Goal: Information Seeking & Learning: Find specific fact

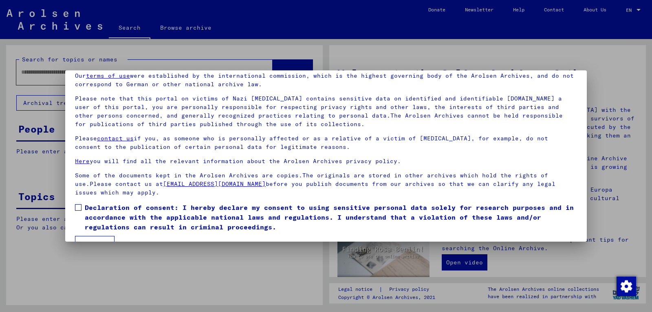
scroll to position [55, 0]
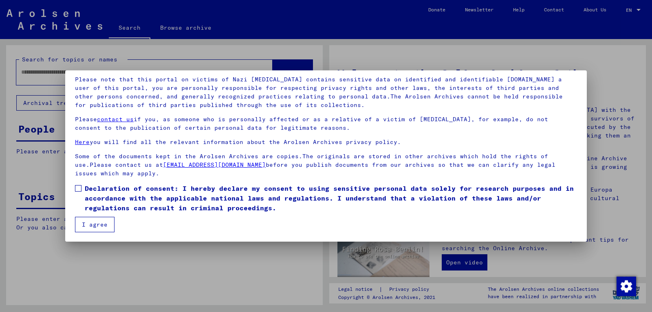
click at [77, 186] on span at bounding box center [78, 188] width 7 height 7
click at [92, 224] on button "I agree" at bounding box center [95, 224] width 40 height 15
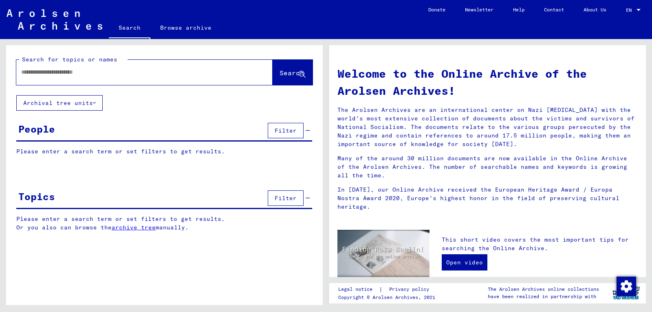
click at [137, 73] on input "text" at bounding box center [134, 72] width 227 height 9
type input "**********"
click at [290, 73] on span "Search" at bounding box center [291, 73] width 24 height 8
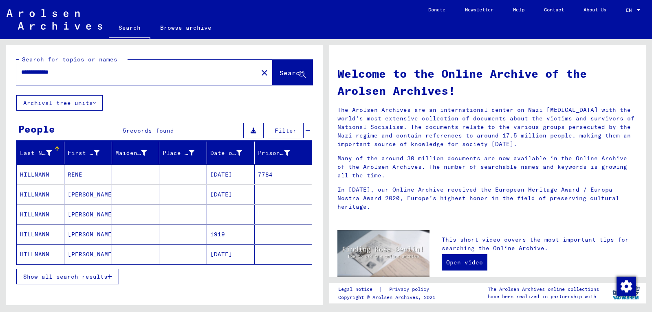
click at [50, 174] on mat-cell "HILLMANN" at bounding box center [41, 175] width 48 height 20
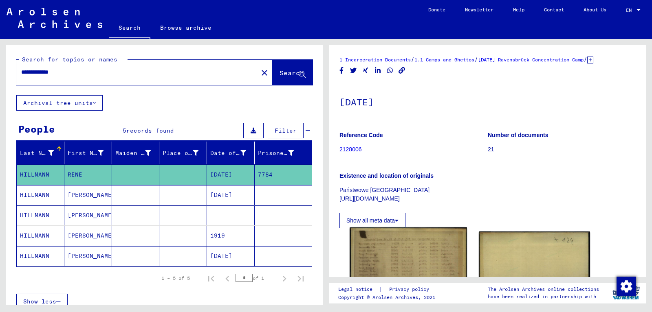
click at [398, 255] on img at bounding box center [408, 310] width 117 height 165
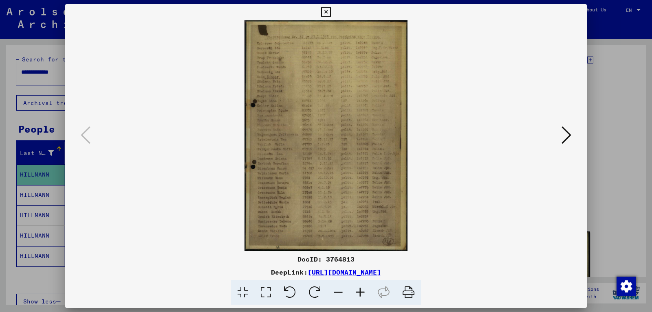
click at [330, 12] on icon at bounding box center [325, 12] width 9 height 10
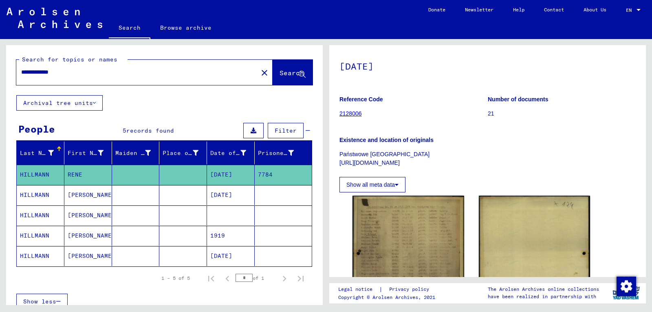
scroll to position [88, 0]
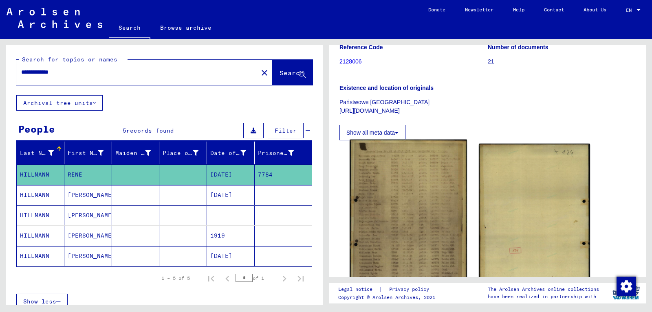
click at [411, 178] on img at bounding box center [408, 222] width 117 height 165
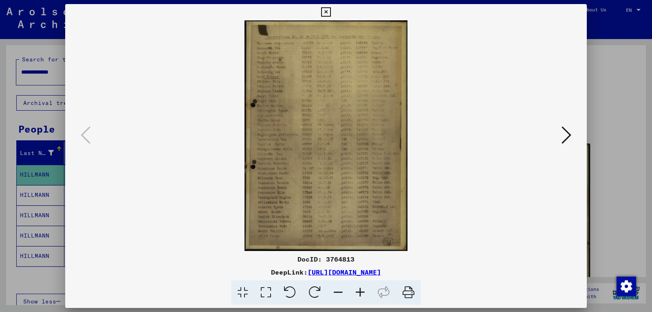
click at [360, 292] on icon at bounding box center [360, 293] width 22 height 25
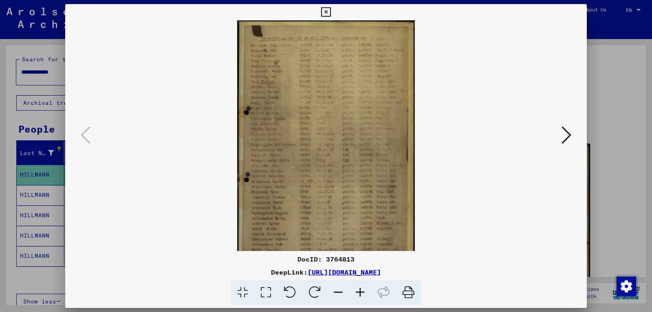
click at [360, 292] on icon at bounding box center [360, 293] width 22 height 25
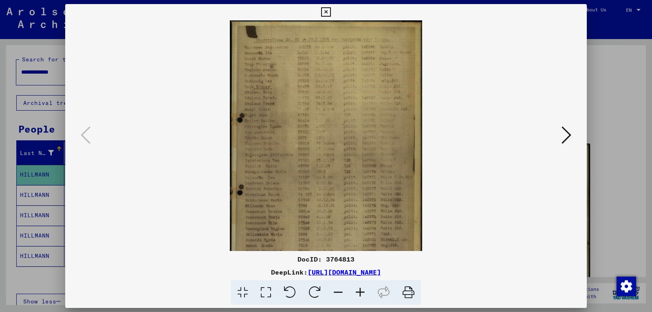
click at [360, 292] on icon at bounding box center [360, 293] width 22 height 25
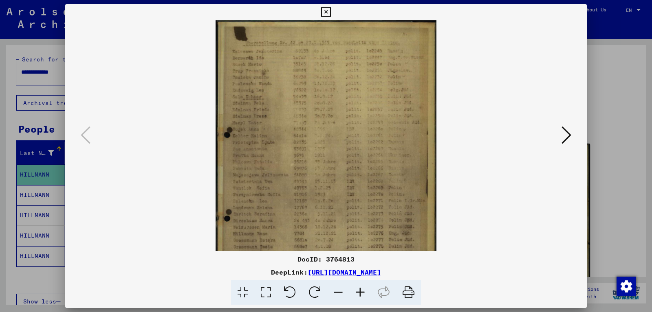
click at [360, 292] on icon at bounding box center [360, 293] width 22 height 25
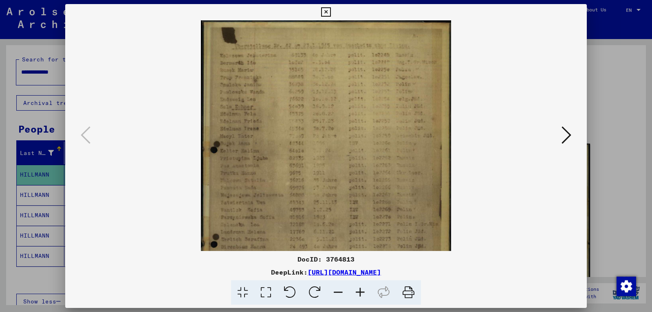
click at [360, 292] on icon at bounding box center [360, 293] width 22 height 25
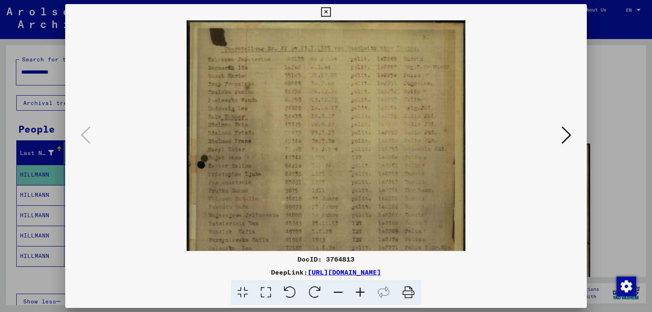
click at [360, 292] on icon at bounding box center [360, 293] width 22 height 25
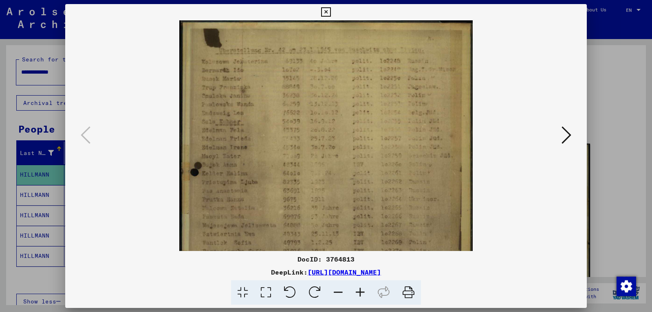
click at [360, 292] on icon at bounding box center [360, 293] width 22 height 25
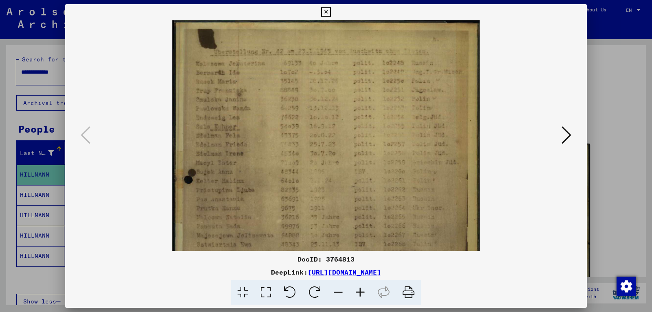
click at [360, 292] on icon at bounding box center [360, 293] width 22 height 25
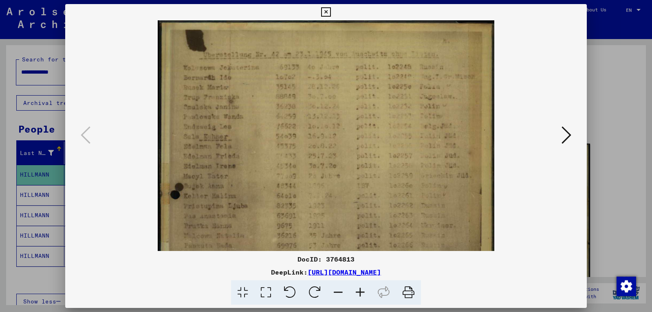
click at [360, 292] on icon at bounding box center [360, 293] width 22 height 25
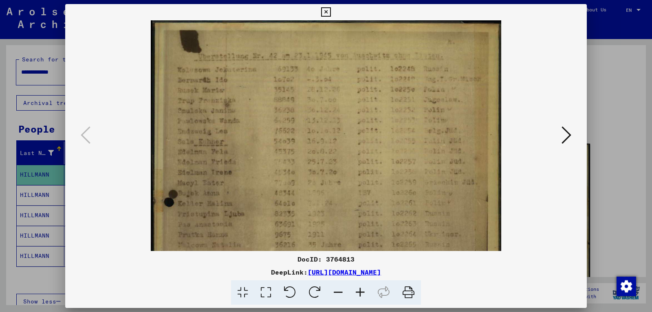
click at [360, 292] on icon at bounding box center [360, 293] width 22 height 25
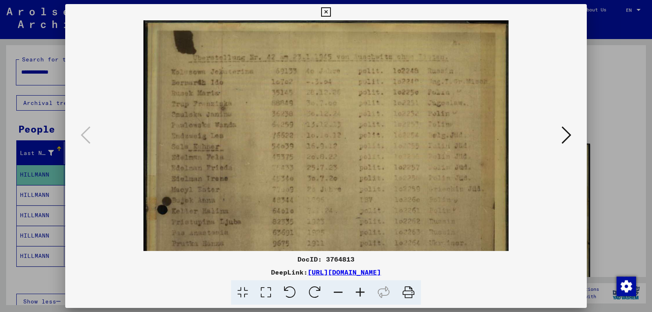
click at [330, 11] on icon at bounding box center [325, 12] width 9 height 10
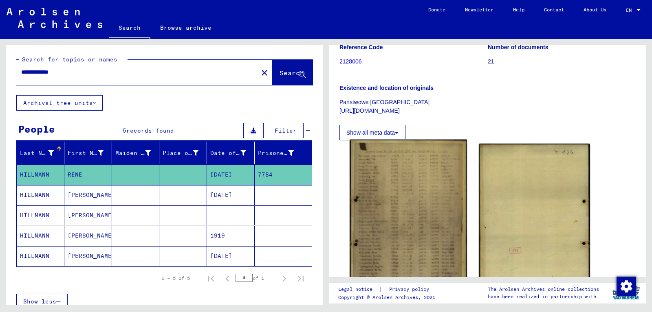
click at [398, 178] on img at bounding box center [408, 222] width 117 height 165
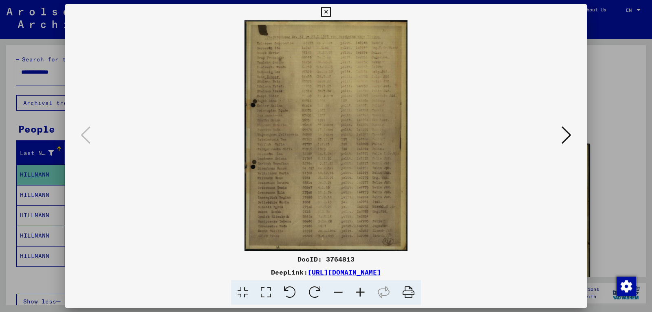
click at [408, 293] on icon at bounding box center [408, 293] width 25 height 25
click at [330, 11] on icon at bounding box center [325, 12] width 9 height 10
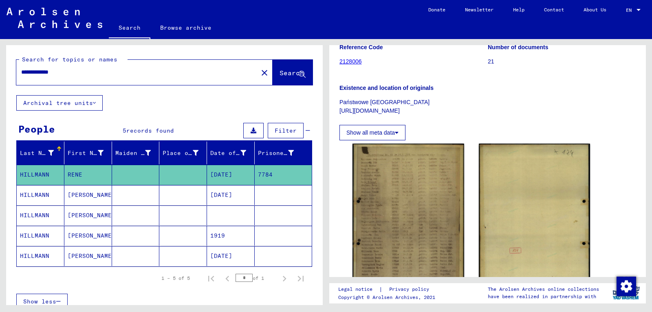
drag, startPoint x: 88, startPoint y: 72, endPoint x: 18, endPoint y: 63, distance: 69.8
click at [22, 68] on input "**********" at bounding box center [137, 72] width 232 height 9
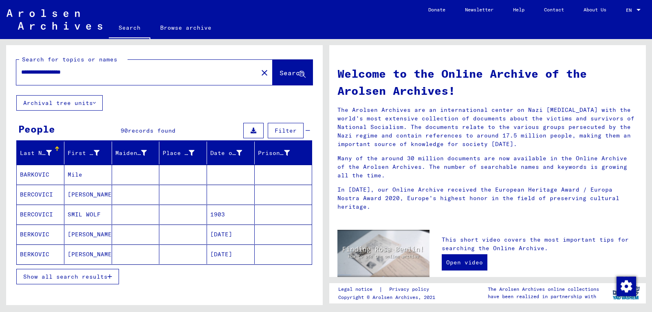
type input "**********"
click at [47, 173] on mat-cell "BERKOVICS" at bounding box center [41, 175] width 48 height 20
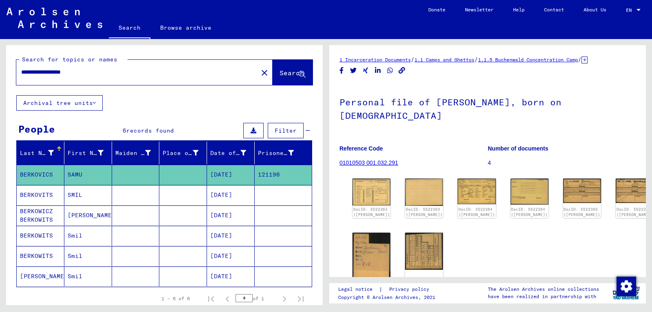
drag, startPoint x: 93, startPoint y: 72, endPoint x: 0, endPoint y: 56, distance: 94.2
click at [21, 68] on input "**********" at bounding box center [137, 72] width 232 height 9
type input "*"
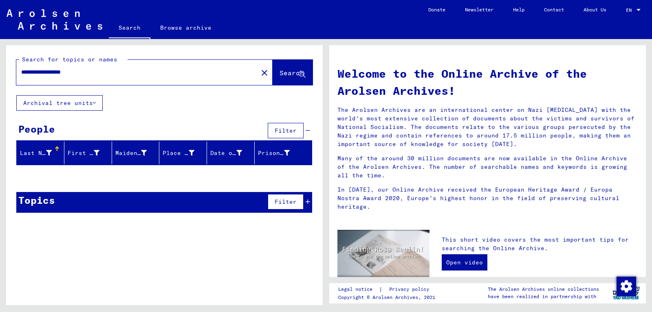
drag, startPoint x: 46, startPoint y: 72, endPoint x: 0, endPoint y: 57, distance: 48.6
click at [21, 70] on input "**********" at bounding box center [134, 72] width 227 height 9
click at [293, 73] on span "Search" at bounding box center [291, 73] width 24 height 8
click at [46, 72] on input "**********" at bounding box center [134, 72] width 227 height 9
type input "*****"
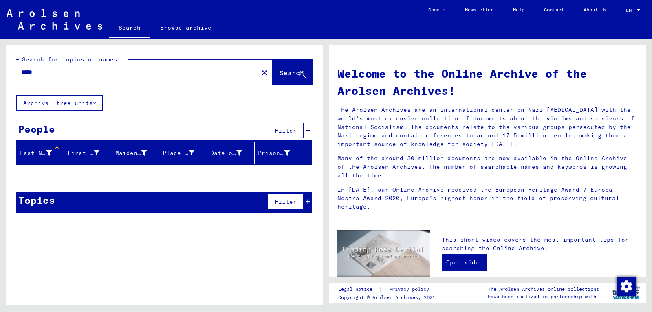
click at [293, 70] on span "Search" at bounding box center [291, 73] width 24 height 8
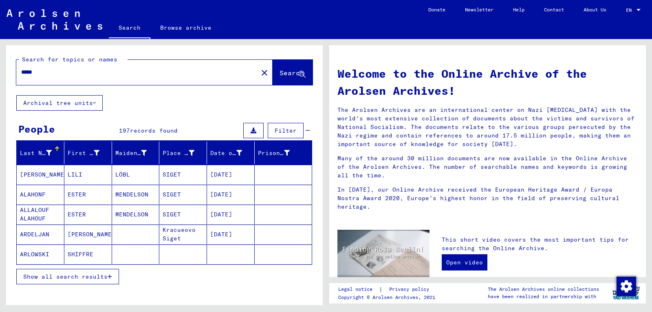
click at [74, 275] on span "Show all search results" at bounding box center [65, 276] width 84 height 7
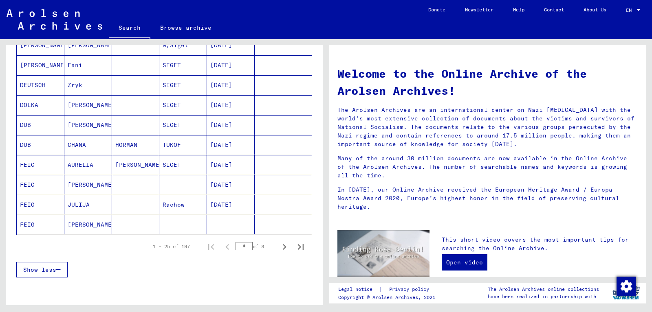
scroll to position [484, 0]
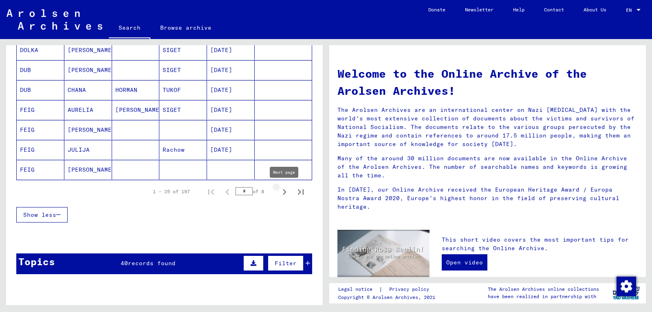
click at [284, 191] on icon "Next page" at bounding box center [284, 192] width 11 height 11
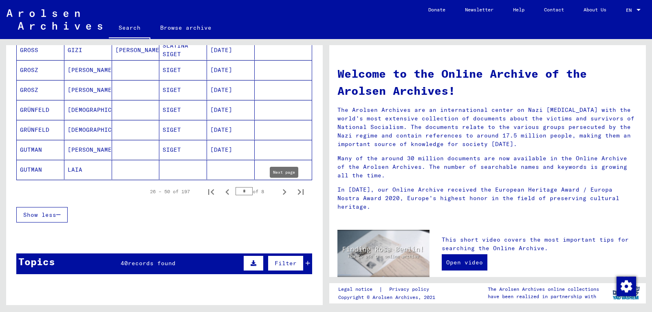
click at [284, 191] on icon "Next page" at bounding box center [284, 192] width 11 height 11
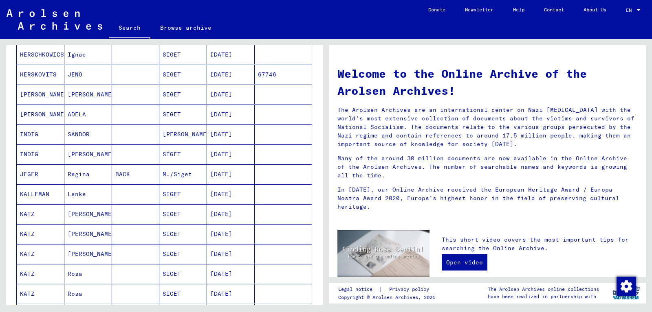
scroll to position [88, 0]
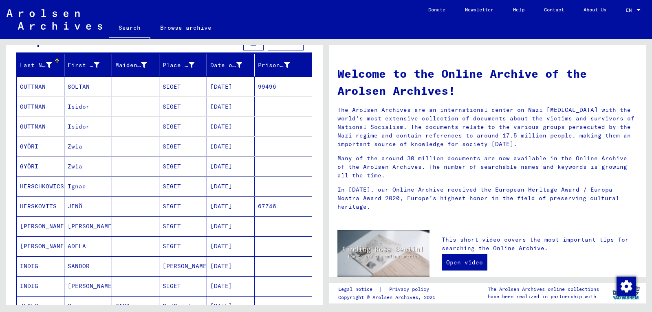
click at [51, 203] on mat-cell "HERSKOVITS" at bounding box center [41, 207] width 48 height 20
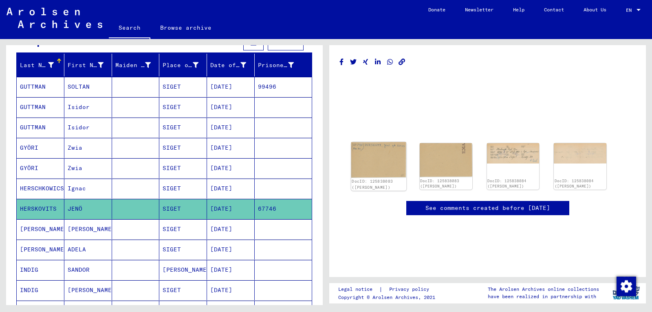
click at [383, 155] on img at bounding box center [378, 160] width 55 height 36
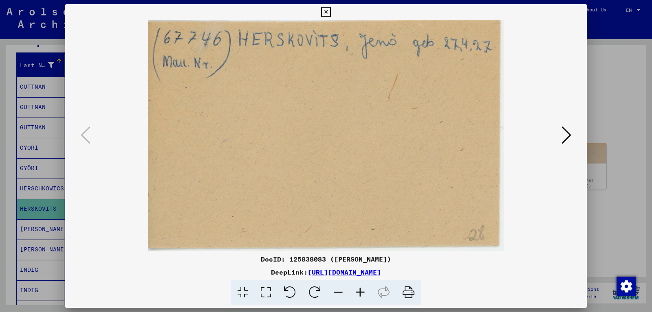
click at [570, 134] on icon at bounding box center [566, 135] width 10 height 20
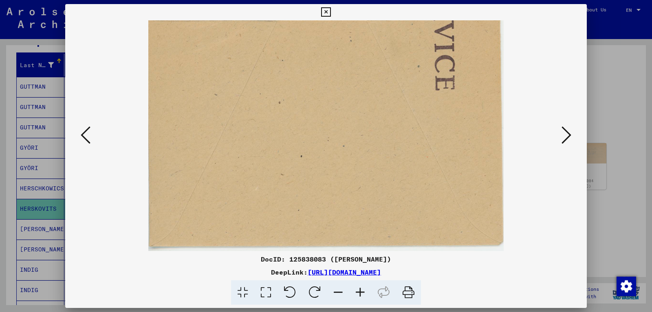
click at [570, 134] on icon at bounding box center [566, 135] width 10 height 20
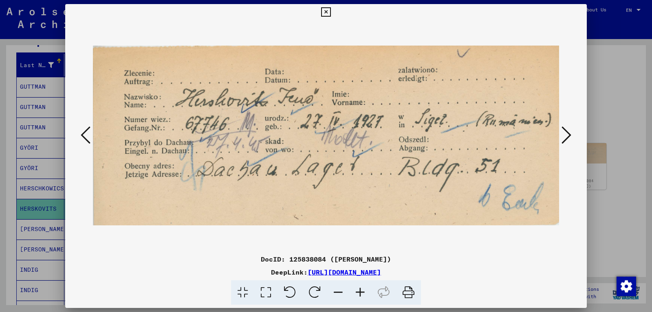
click at [568, 134] on icon at bounding box center [566, 135] width 10 height 20
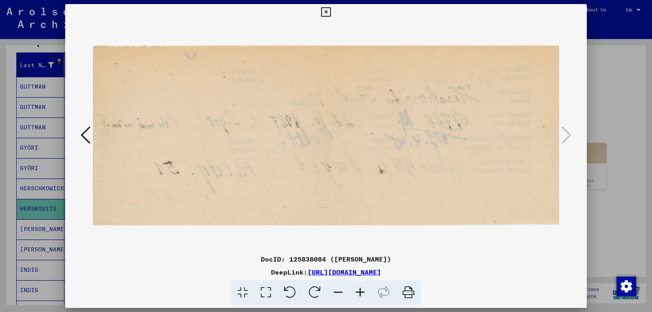
click at [330, 11] on icon at bounding box center [325, 12] width 9 height 10
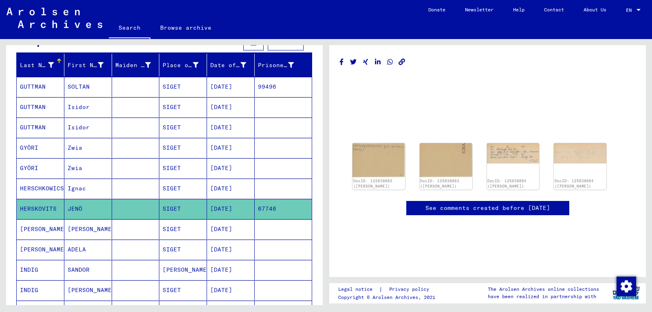
click at [27, 185] on mat-cell "HERSCHKOWICS" at bounding box center [41, 189] width 48 height 20
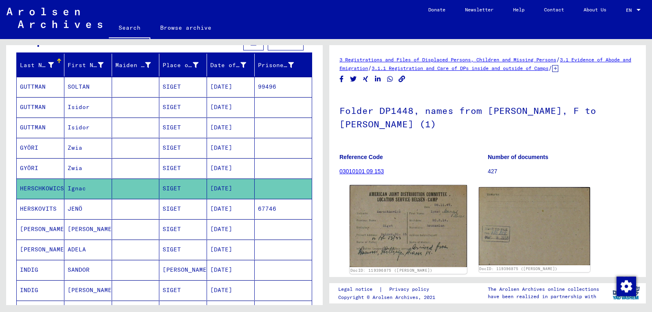
click at [383, 225] on img at bounding box center [408, 226] width 117 height 82
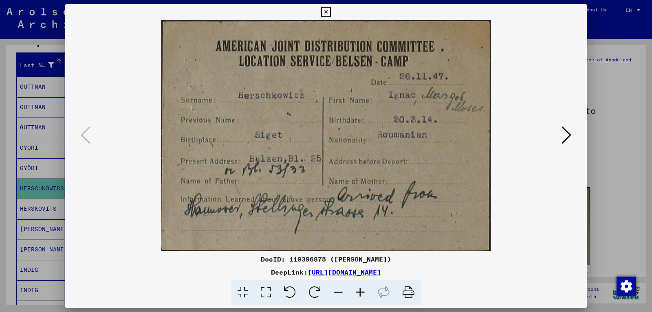
click at [330, 9] on icon at bounding box center [325, 12] width 9 height 10
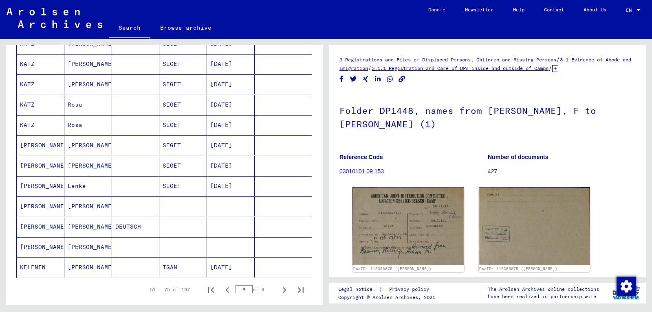
scroll to position [440, 0]
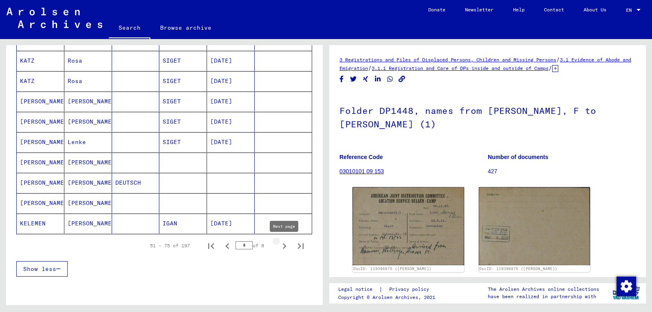
click at [284, 247] on icon "Next page" at bounding box center [284, 246] width 11 height 11
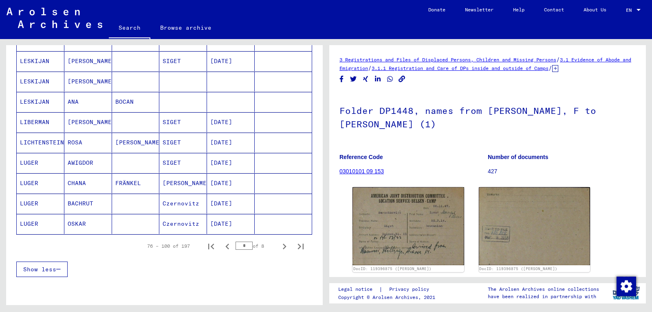
scroll to position [484, 0]
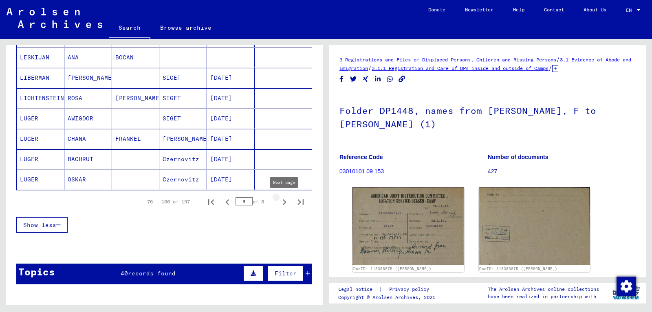
click at [283, 202] on icon "Next page" at bounding box center [284, 202] width 11 height 11
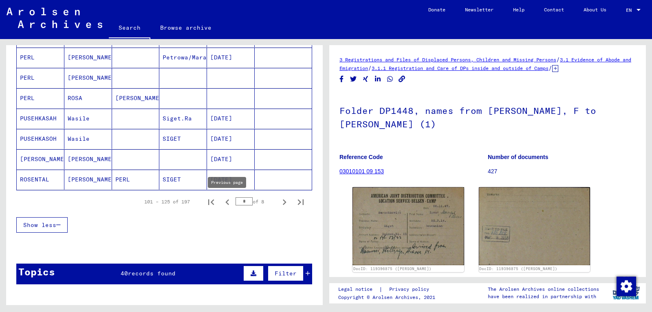
click at [228, 202] on icon "Previous page" at bounding box center [227, 202] width 11 height 11
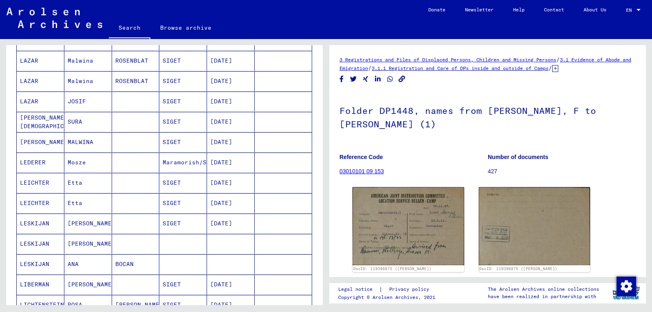
scroll to position [264, 0]
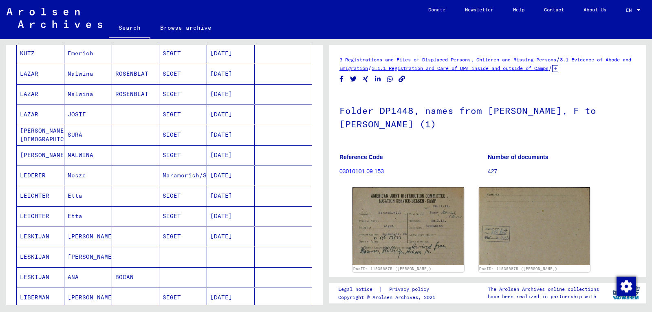
click at [43, 193] on mat-cell "LEICHTER" at bounding box center [41, 196] width 48 height 20
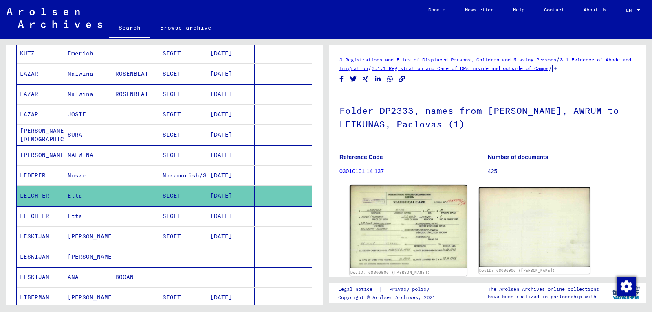
click at [404, 196] on img at bounding box center [408, 226] width 117 height 83
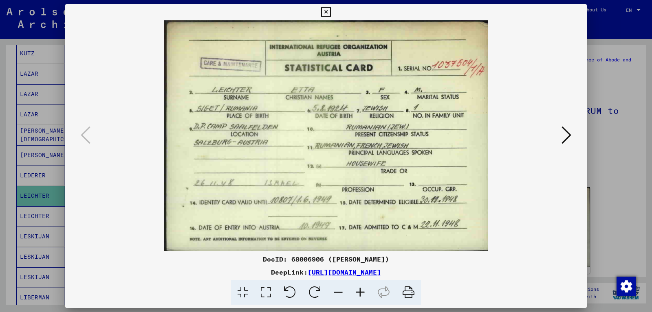
click at [330, 11] on icon at bounding box center [325, 12] width 9 height 10
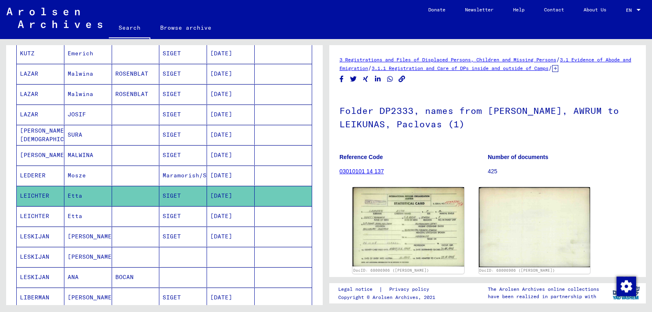
click at [45, 216] on mat-cell "LEICHTER" at bounding box center [41, 217] width 48 height 20
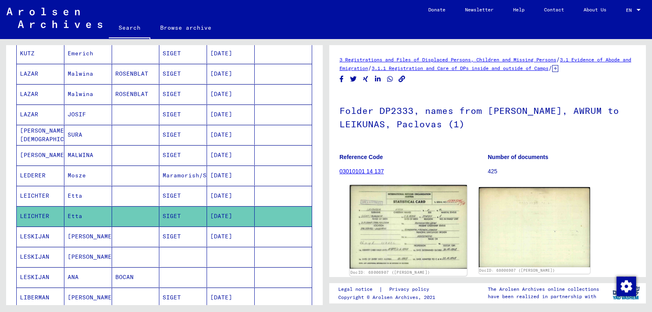
click at [406, 203] on img at bounding box center [408, 227] width 117 height 84
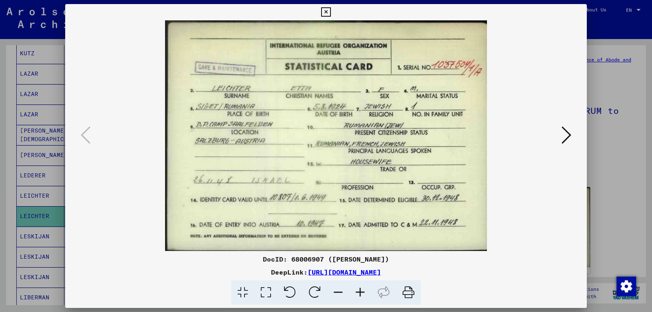
click at [330, 10] on icon at bounding box center [325, 12] width 9 height 10
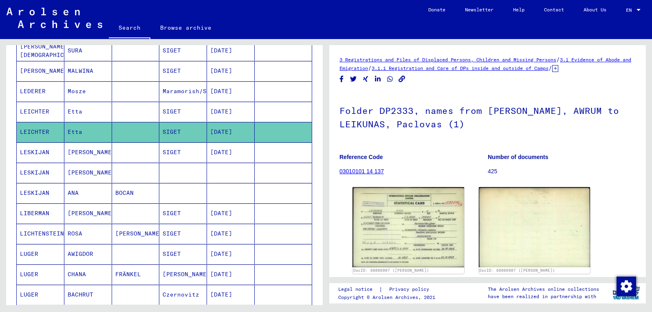
scroll to position [396, 0]
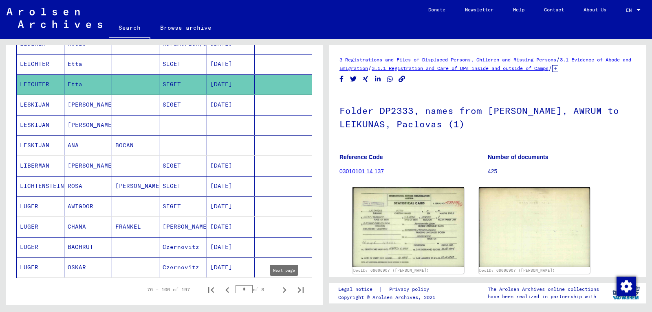
click at [284, 288] on icon "Next page" at bounding box center [285, 291] width 4 height 6
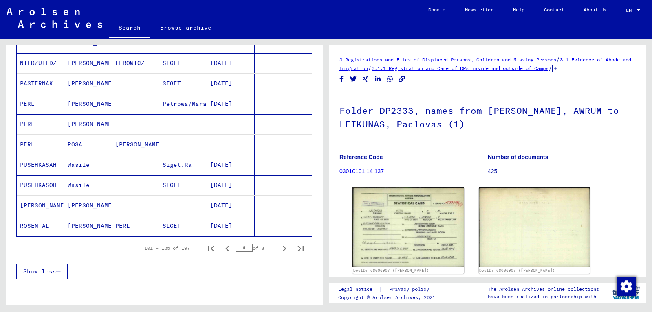
scroll to position [440, 0]
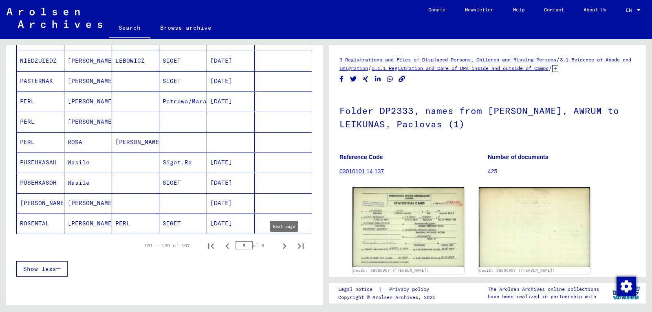
click at [286, 246] on icon "Next page" at bounding box center [284, 246] width 11 height 11
type input "*"
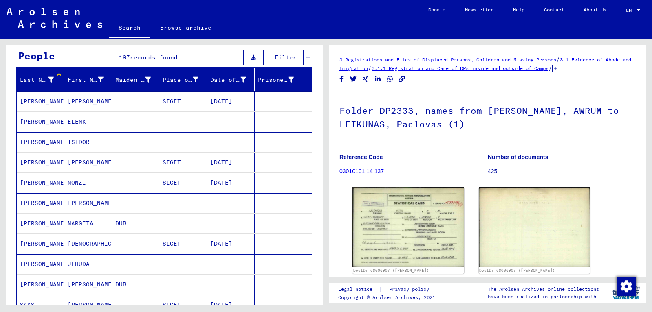
scroll to position [0, 0]
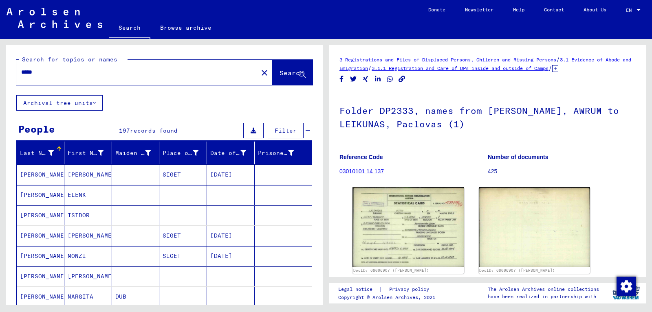
click at [57, 74] on input "*****" at bounding box center [137, 72] width 232 height 9
click at [288, 69] on button "Search" at bounding box center [293, 72] width 40 height 25
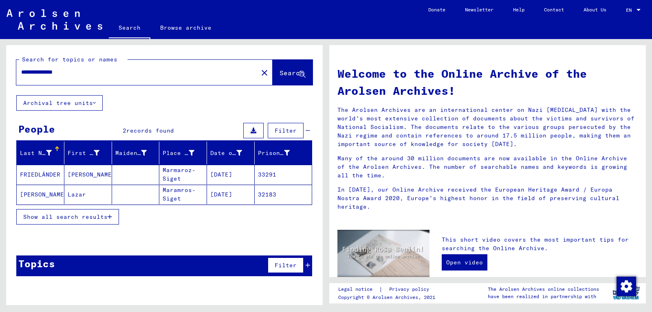
click at [54, 173] on mat-cell "FRIEDLÄNDER" at bounding box center [41, 175] width 48 height 20
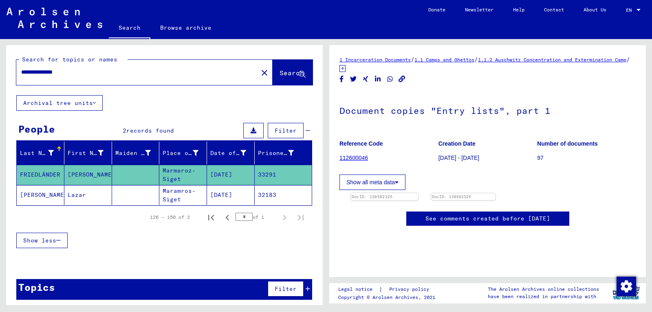
click at [395, 194] on img at bounding box center [384, 194] width 67 height 0
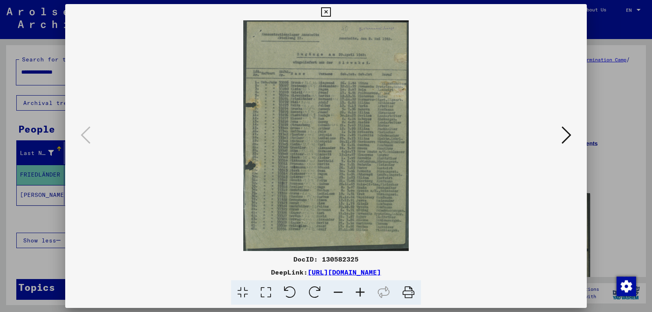
click at [362, 289] on icon at bounding box center [360, 293] width 22 height 25
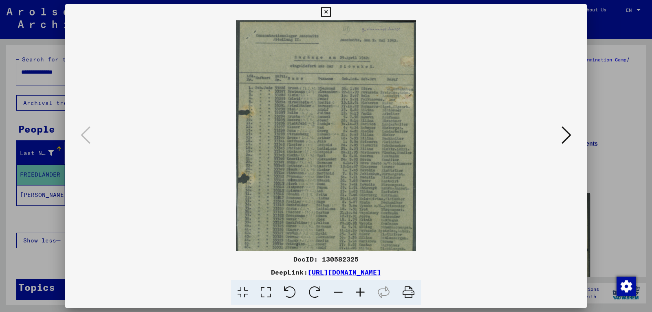
click at [362, 289] on icon at bounding box center [360, 293] width 22 height 25
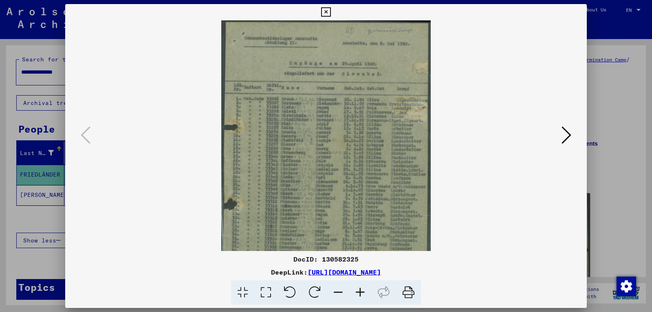
click at [362, 289] on icon at bounding box center [360, 293] width 22 height 25
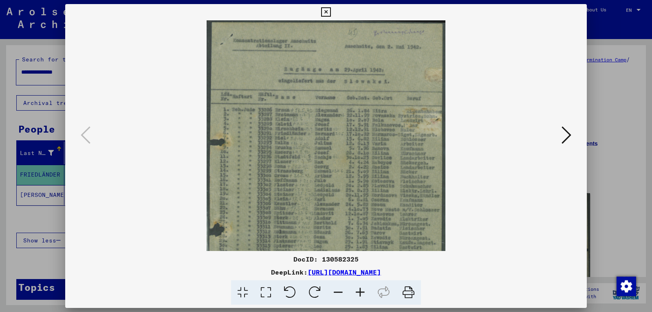
click at [362, 289] on icon at bounding box center [360, 293] width 22 height 25
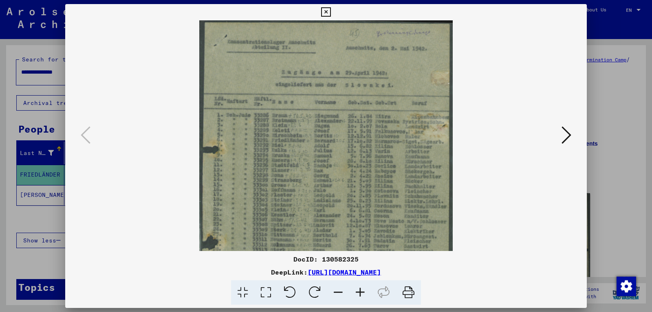
click at [362, 289] on icon at bounding box center [360, 293] width 22 height 25
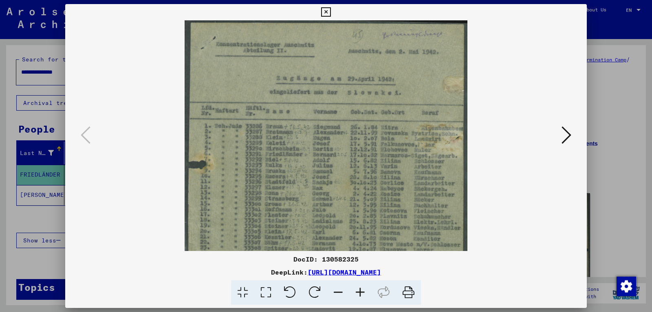
click at [362, 289] on icon at bounding box center [360, 293] width 22 height 25
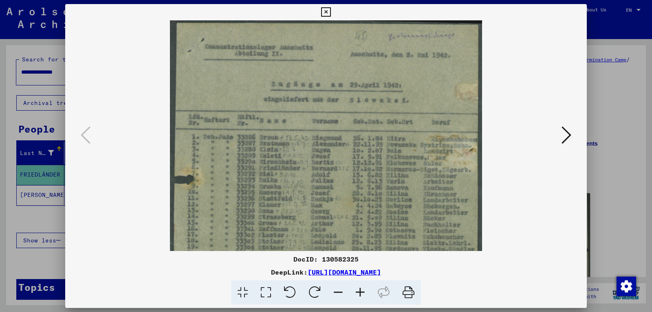
click at [362, 289] on icon at bounding box center [360, 293] width 22 height 25
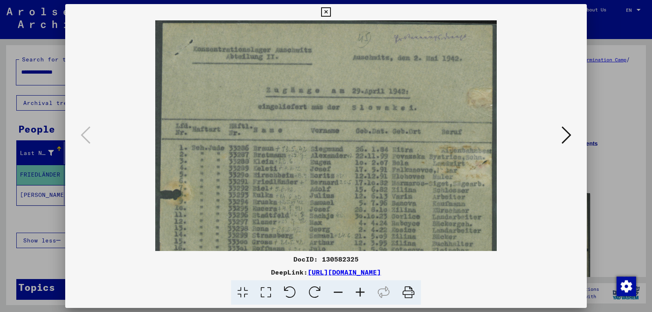
click at [362, 289] on icon at bounding box center [360, 293] width 22 height 25
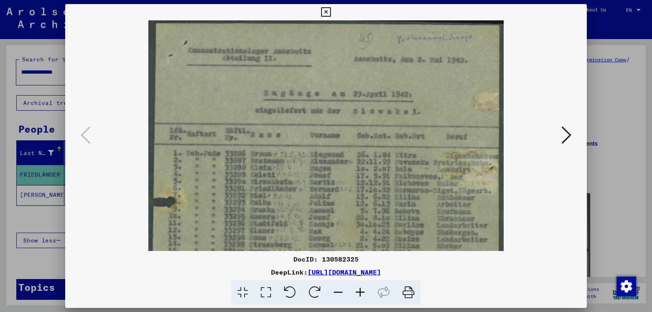
click at [362, 289] on icon at bounding box center [360, 293] width 22 height 25
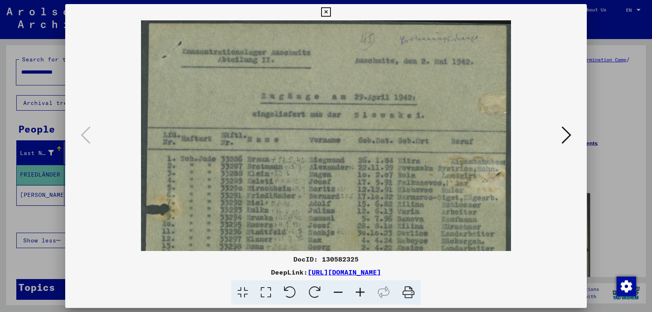
drag, startPoint x: 580, startPoint y: 7, endPoint x: 519, endPoint y: 33, distance: 65.9
click at [333, 7] on button at bounding box center [326, 12] width 14 height 16
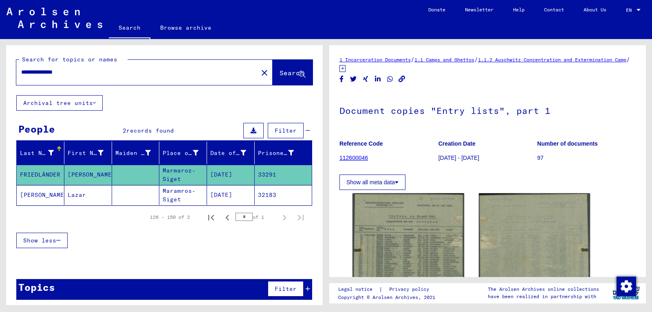
click at [89, 192] on mat-cell "Lazar" at bounding box center [88, 195] width 48 height 20
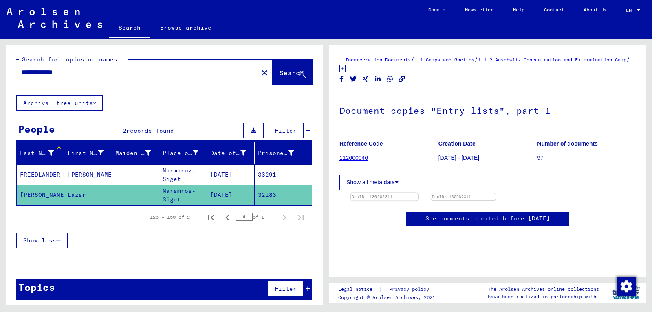
click at [410, 194] on img at bounding box center [384, 194] width 67 height 0
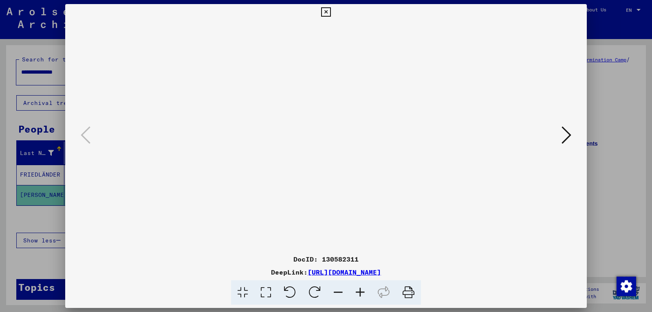
click at [363, 290] on icon at bounding box center [360, 293] width 22 height 25
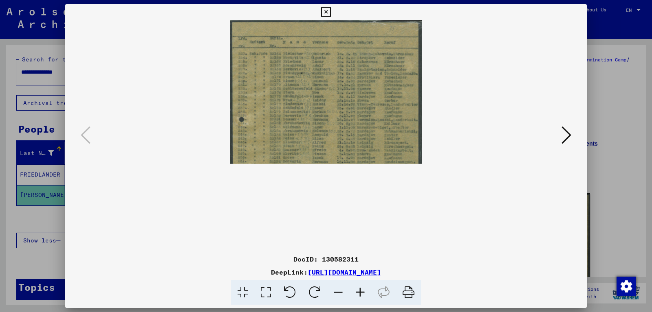
click at [363, 290] on icon at bounding box center [360, 293] width 22 height 25
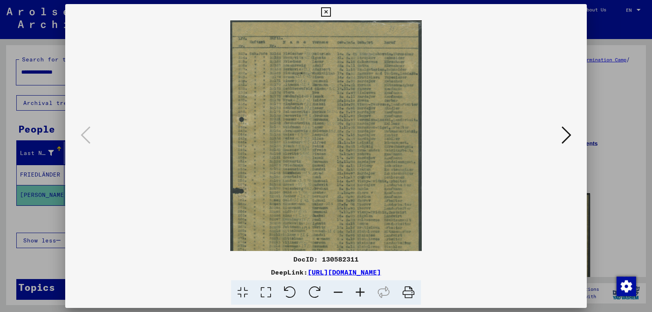
click at [363, 290] on icon at bounding box center [360, 293] width 22 height 25
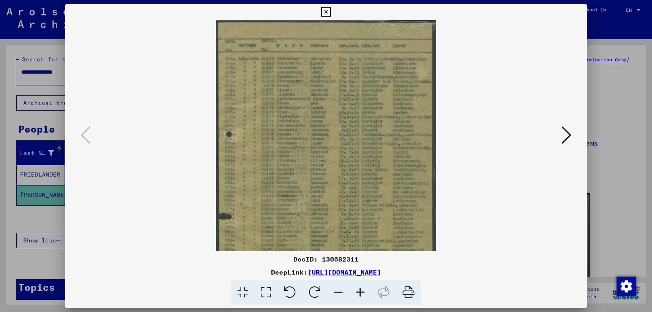
click at [363, 290] on icon at bounding box center [360, 293] width 22 height 25
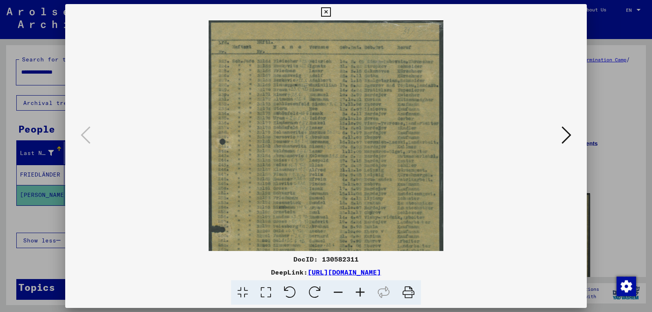
click at [363, 290] on icon at bounding box center [360, 293] width 22 height 25
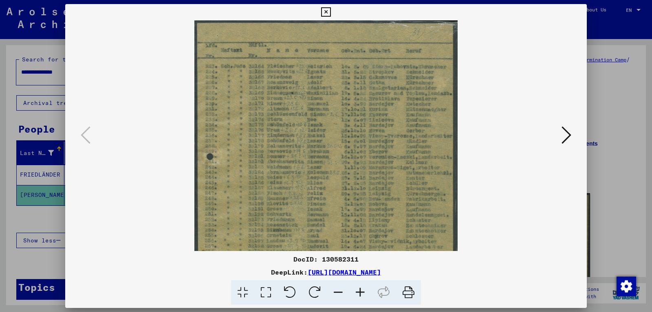
click at [363, 290] on icon at bounding box center [360, 293] width 22 height 25
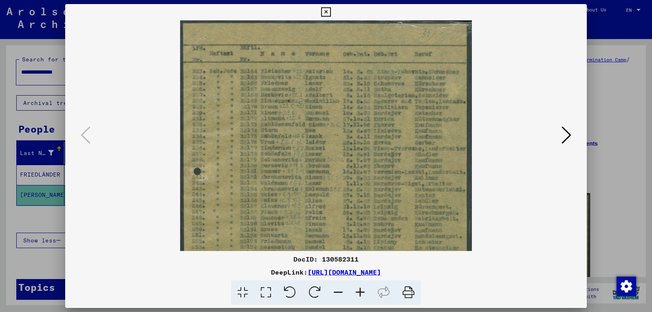
click at [363, 290] on icon at bounding box center [360, 293] width 22 height 25
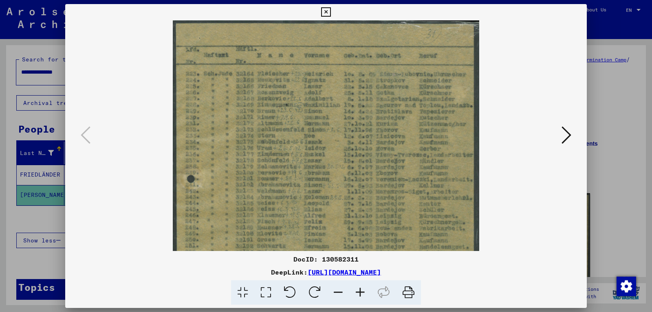
click at [363, 290] on icon at bounding box center [360, 293] width 22 height 25
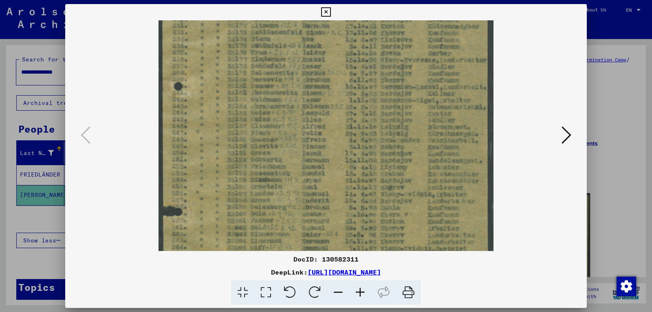
drag, startPoint x: 280, startPoint y: 187, endPoint x: 306, endPoint y: 77, distance: 112.5
click at [305, 79] on img at bounding box center [325, 150] width 335 height 475
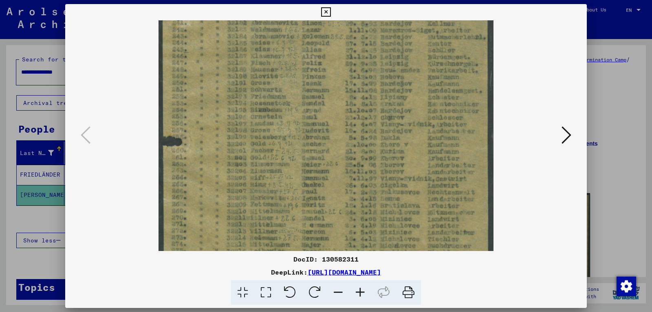
drag, startPoint x: 304, startPoint y: 158, endPoint x: 315, endPoint y: 73, distance: 86.0
click at [315, 76] on img at bounding box center [325, 80] width 335 height 475
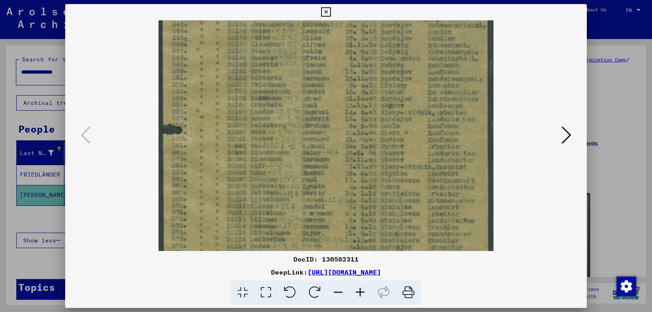
scroll to position [244, 0]
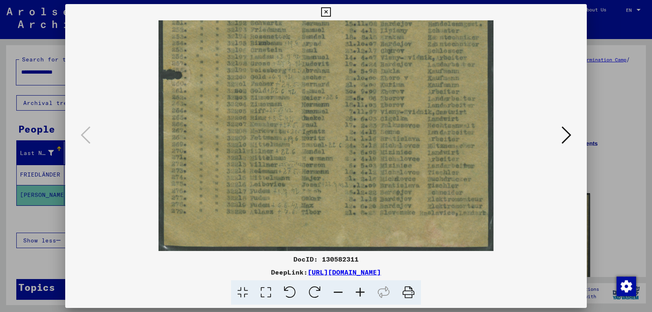
drag, startPoint x: 317, startPoint y: 142, endPoint x: 338, endPoint y: 63, distance: 82.2
click at [337, 64] on img at bounding box center [325, 13] width 335 height 475
click at [330, 11] on icon at bounding box center [325, 12] width 9 height 10
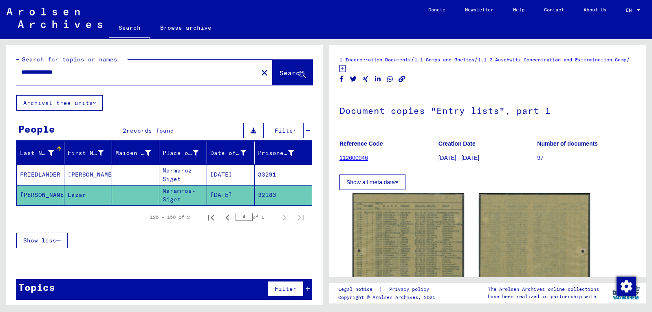
click at [53, 174] on mat-cell "FRIEDLÄNDER" at bounding box center [41, 175] width 48 height 20
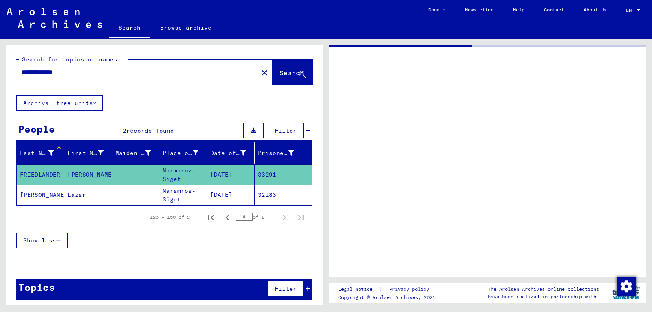
type input "*****"
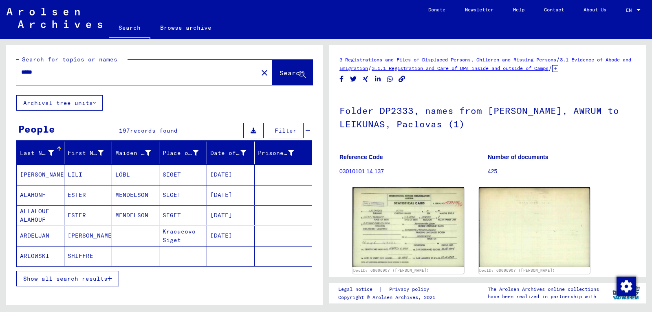
drag, startPoint x: 56, startPoint y: 74, endPoint x: 0, endPoint y: 70, distance: 56.3
click at [21, 77] on input "*****" at bounding box center [137, 72] width 232 height 9
click at [279, 68] on button "Search" at bounding box center [293, 72] width 40 height 25
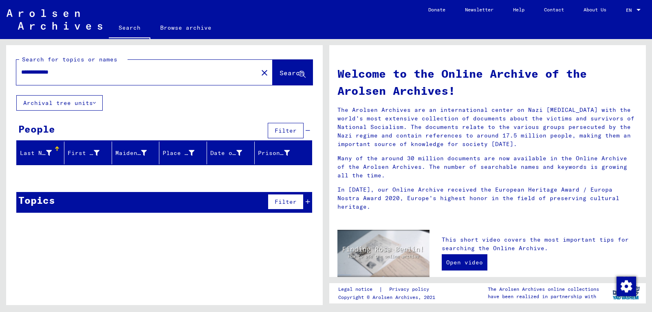
click at [51, 73] on input "**********" at bounding box center [134, 72] width 227 height 9
click at [281, 68] on button "Search" at bounding box center [293, 72] width 40 height 25
drag, startPoint x: 128, startPoint y: 200, endPoint x: 130, endPoint y: 196, distance: 4.3
click at [129, 198] on div "1 records found" at bounding box center [148, 202] width 51 height 9
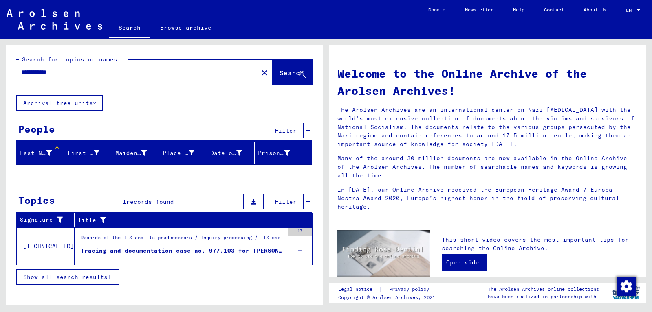
click at [158, 256] on figure "Tracing and documentation case no. 977.103 for [PERSON_NAME] born [DEMOGRAPHIC_…" at bounding box center [182, 253] width 203 height 12
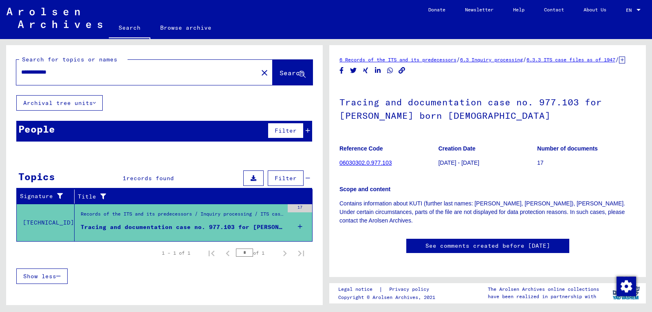
click at [49, 71] on input "**********" at bounding box center [137, 72] width 232 height 9
type input "**********"
click at [288, 70] on span "Search" at bounding box center [291, 73] width 24 height 8
